Goal: Task Accomplishment & Management: Manage account settings

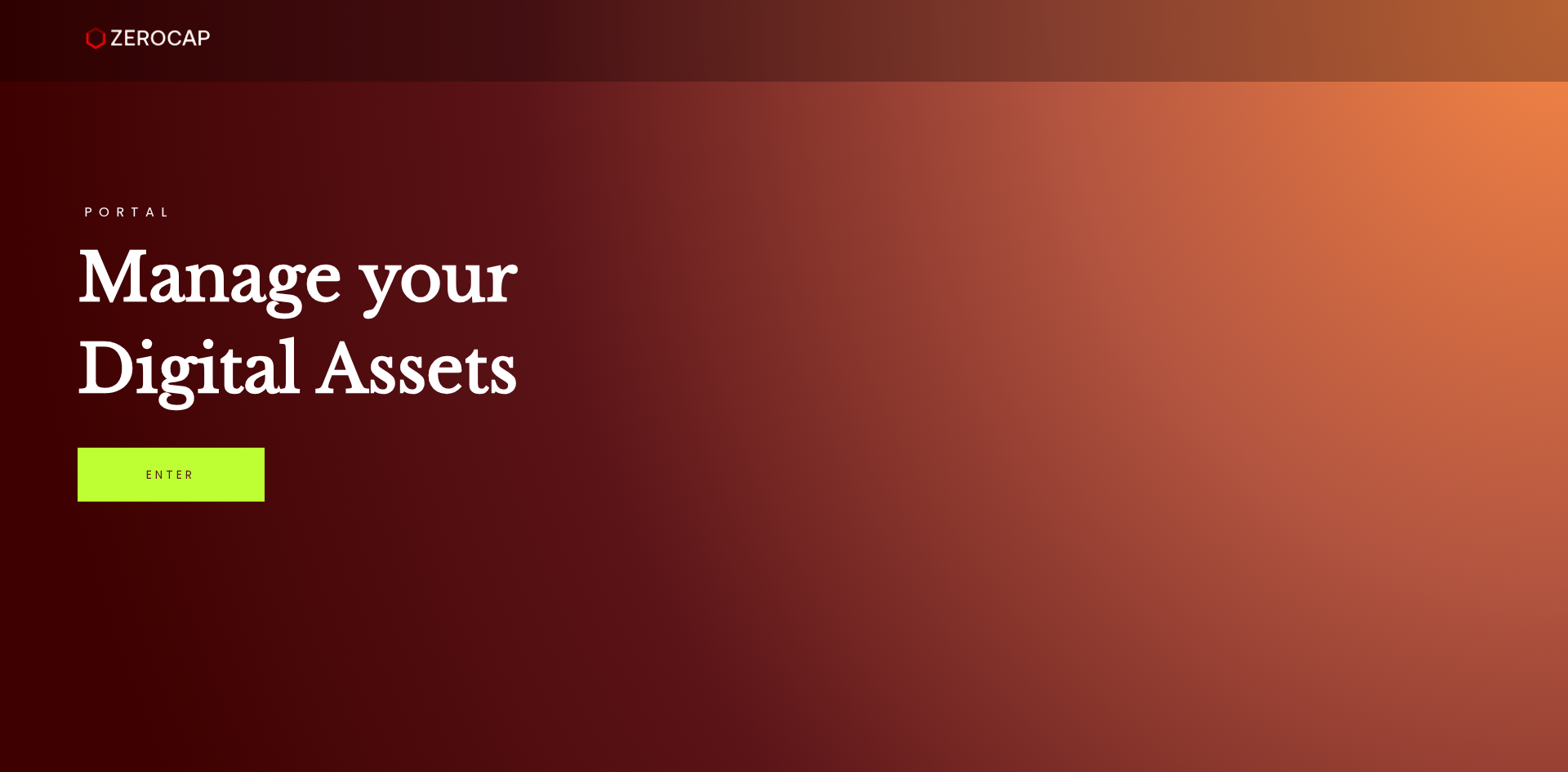
click at [151, 470] on link "Enter" at bounding box center [170, 474] width 187 height 53
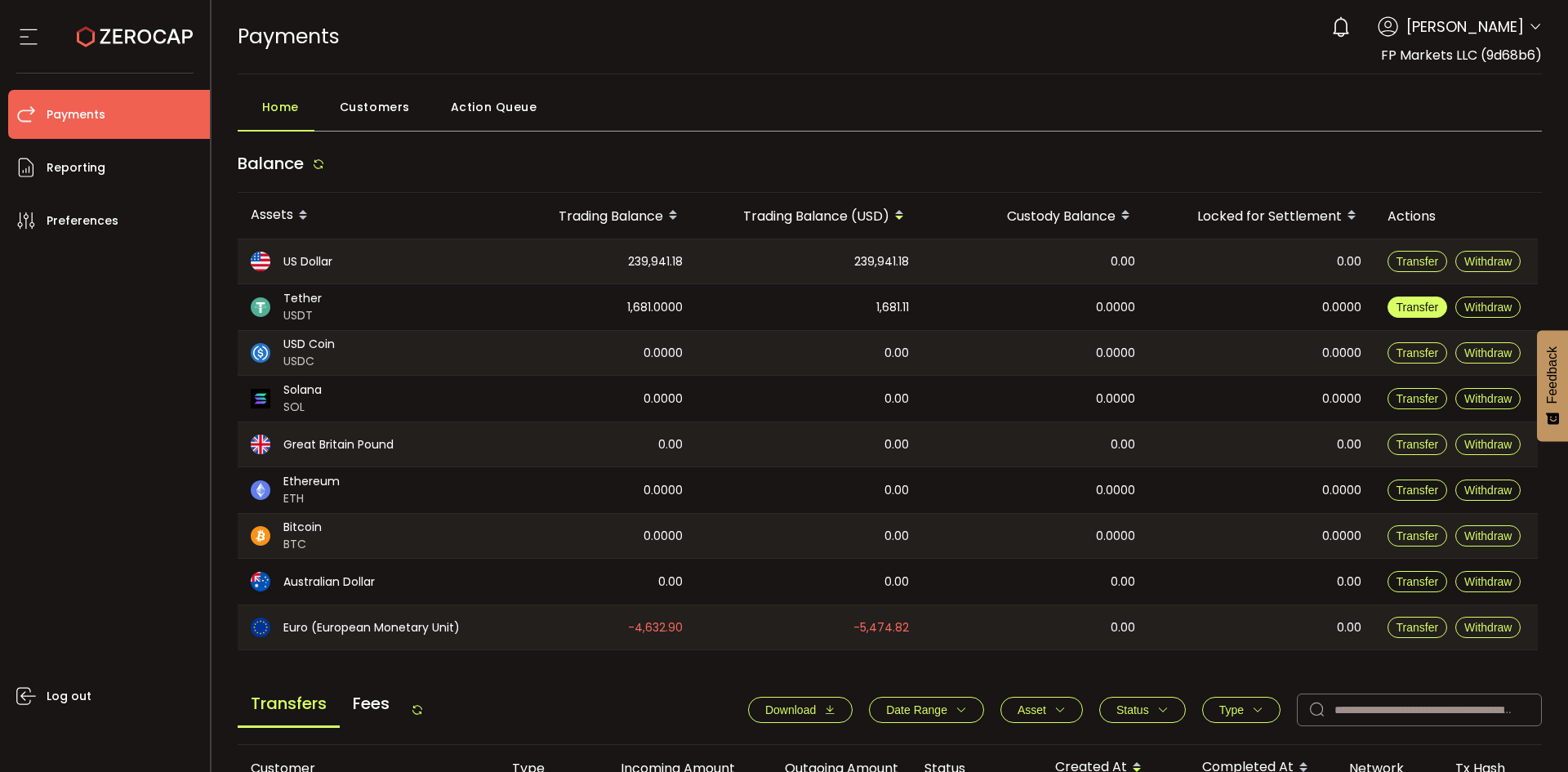
scroll to position [490, 0]
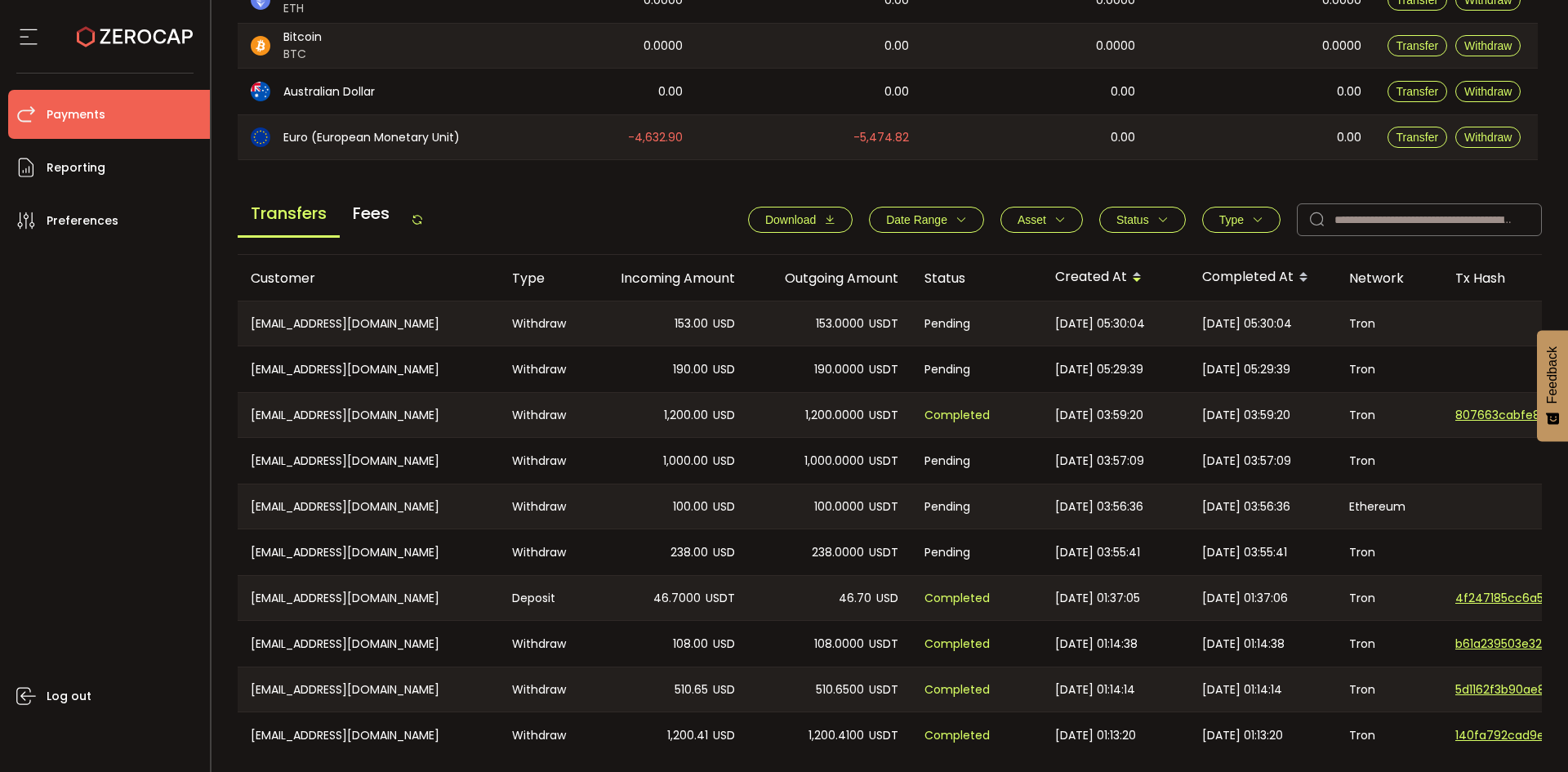
click at [422, 220] on icon at bounding box center [417, 219] width 13 height 13
